Goal: Task Accomplishment & Management: Use online tool/utility

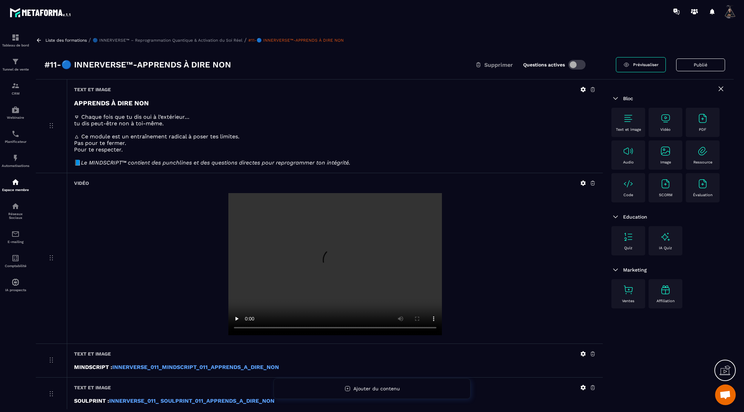
click at [43, 42] on link at bounding box center [40, 40] width 8 height 6
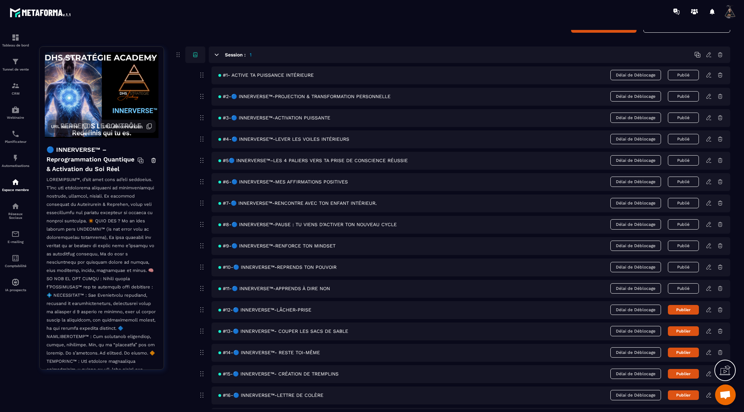
scroll to position [54, 0]
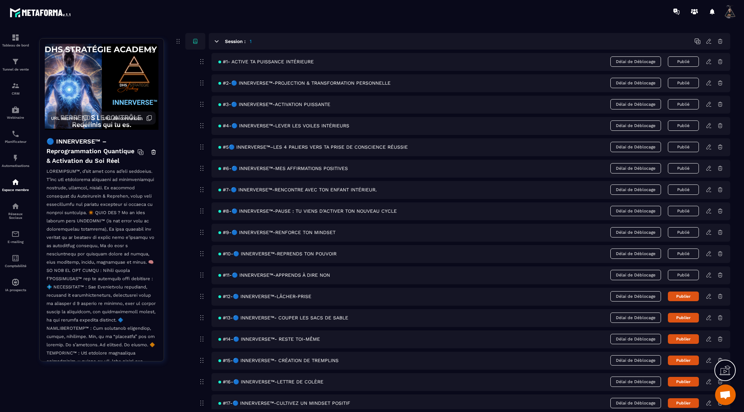
click at [708, 187] on icon at bounding box center [708, 189] width 4 height 4
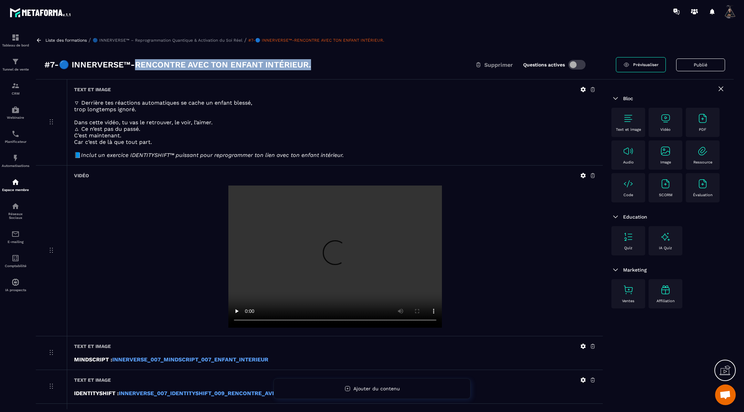
drag, startPoint x: 315, startPoint y: 62, endPoint x: 131, endPoint y: 68, distance: 183.7
click at [131, 68] on div "#7-🔵 INNERVERSE™-RENCONTRE AVEC TON ENFANT INTÉRIEUR. Supprimer Questions activ…" at bounding box center [329, 64] width 571 height 11
click at [581, 89] on icon at bounding box center [583, 89] width 5 height 5
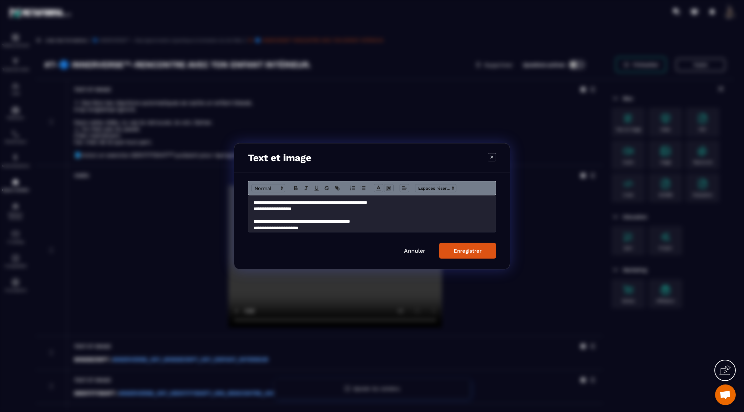
click at [252, 202] on div "**********" at bounding box center [371, 213] width 247 height 37
click at [253, 201] on p "Modal window" at bounding box center [371, 202] width 237 height 6
drag, startPoint x: 392, startPoint y: 202, endPoint x: 252, endPoint y: 205, distance: 140.2
click at [252, 205] on div "**********" at bounding box center [371, 213] width 247 height 37
click at [260, 185] on span "Modal window" at bounding box center [268, 188] width 34 height 8
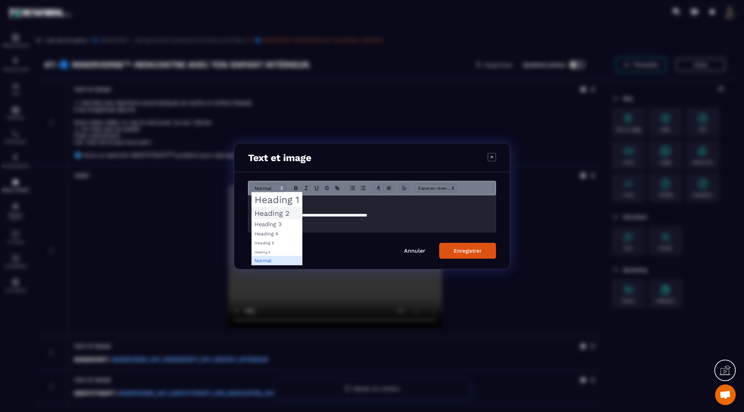
click at [264, 214] on span "Modal window" at bounding box center [277, 213] width 50 height 12
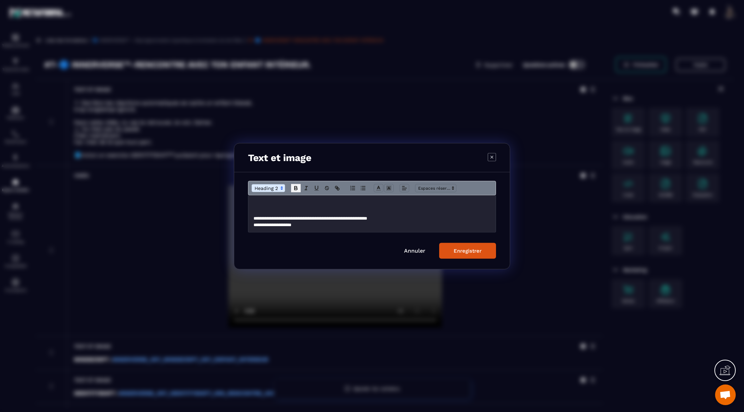
click at [298, 188] on icon "Modal window" at bounding box center [296, 188] width 6 height 6
click at [466, 251] on div "Enregistrer" at bounding box center [468, 251] width 28 height 6
